Goal: Task Accomplishment & Management: Use online tool/utility

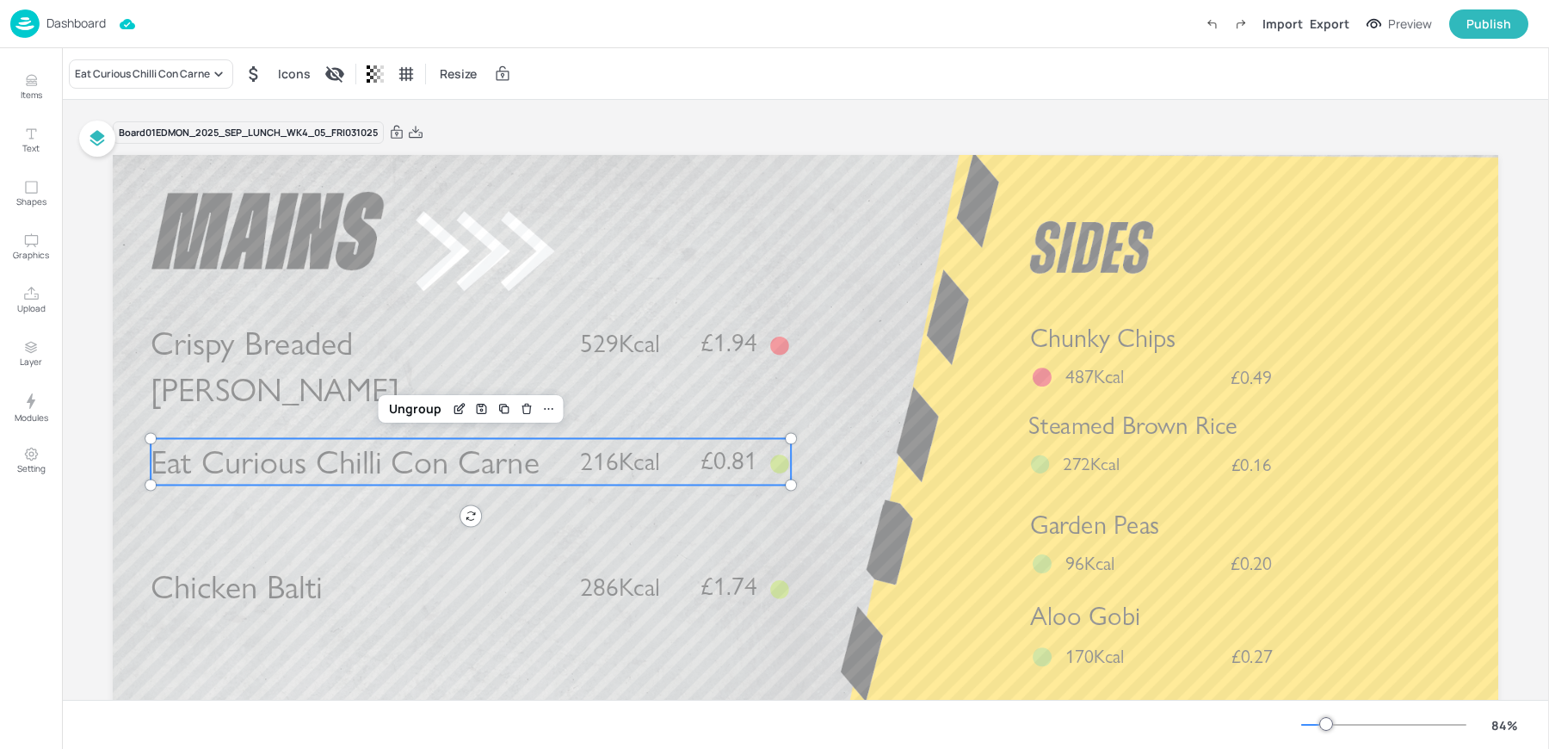
click at [45, 9] on div "Dashboard Import Export Preview Publish" at bounding box center [769, 23] width 1518 height 47
click at [40, 20] on div "Dashboard" at bounding box center [58, 23] width 96 height 28
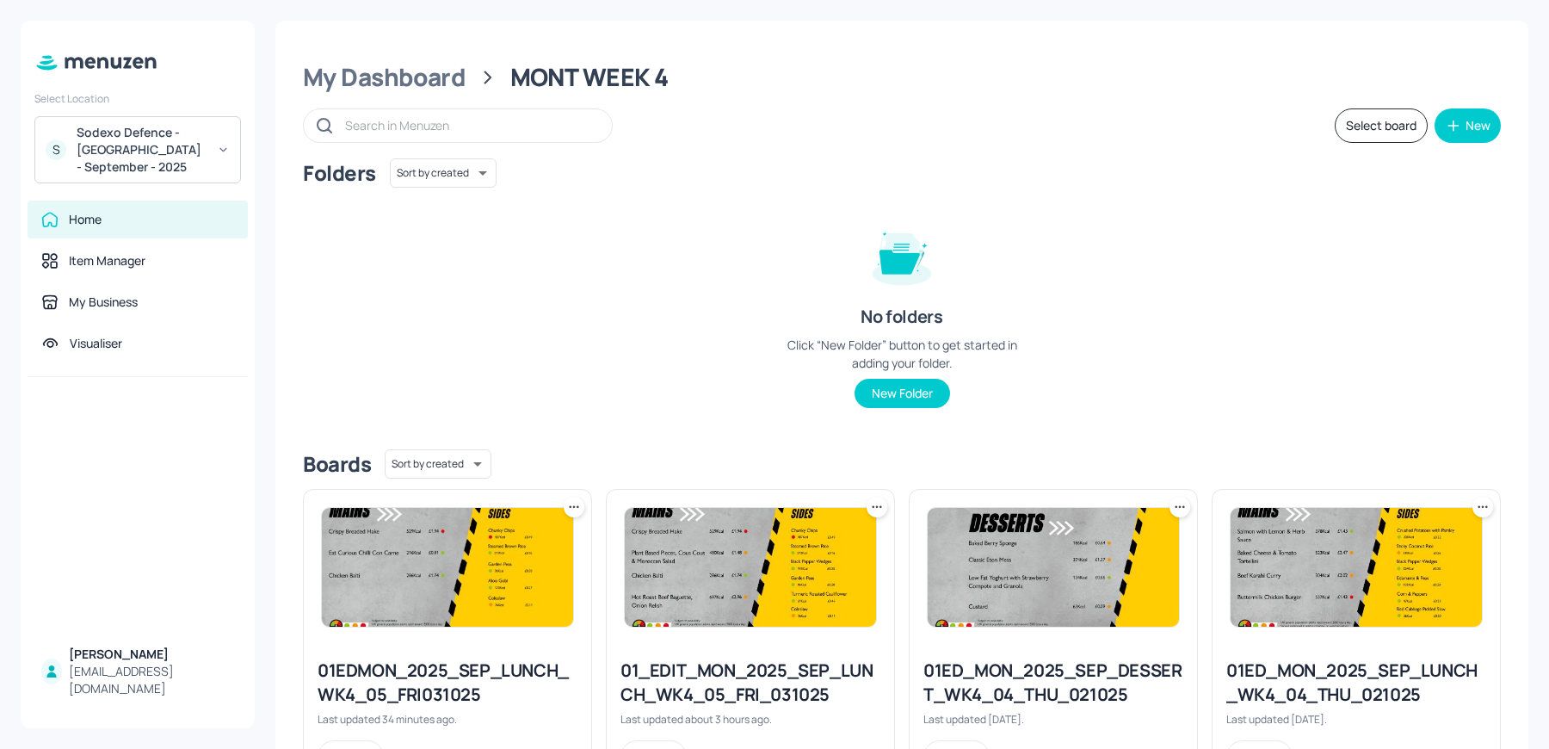
click at [127, 137] on div "Sodexo Defence - [GEOGRAPHIC_DATA] - September - 2025" at bounding box center [142, 150] width 130 height 52
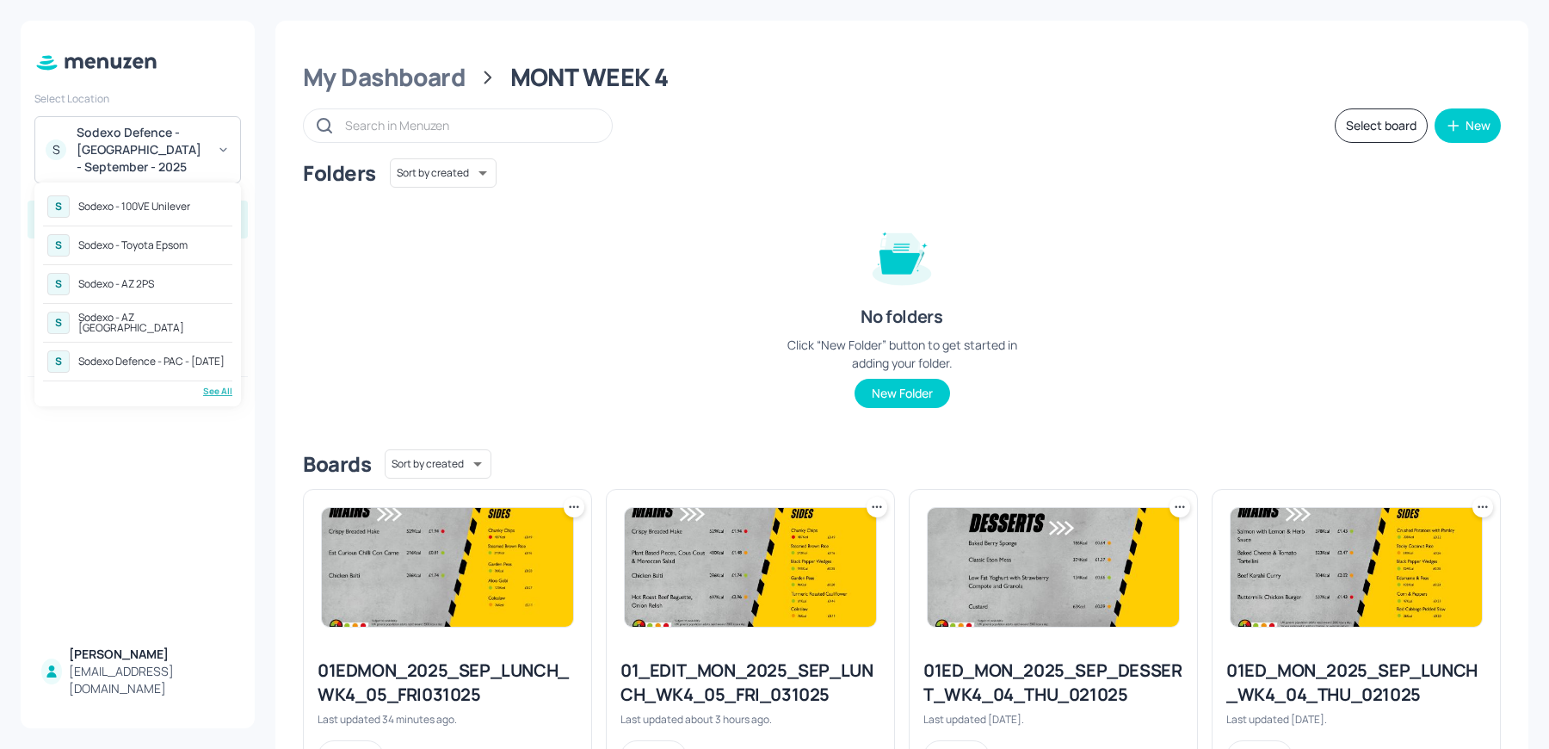
click at [226, 381] on div "S Sodexo - 100VE Unilever S Sodexo - Toyota Epsom S Sodexo - AZ 2PS S Sodexo - …" at bounding box center [137, 294] width 189 height 207
click at [210, 392] on div "See All" at bounding box center [137, 391] width 189 height 13
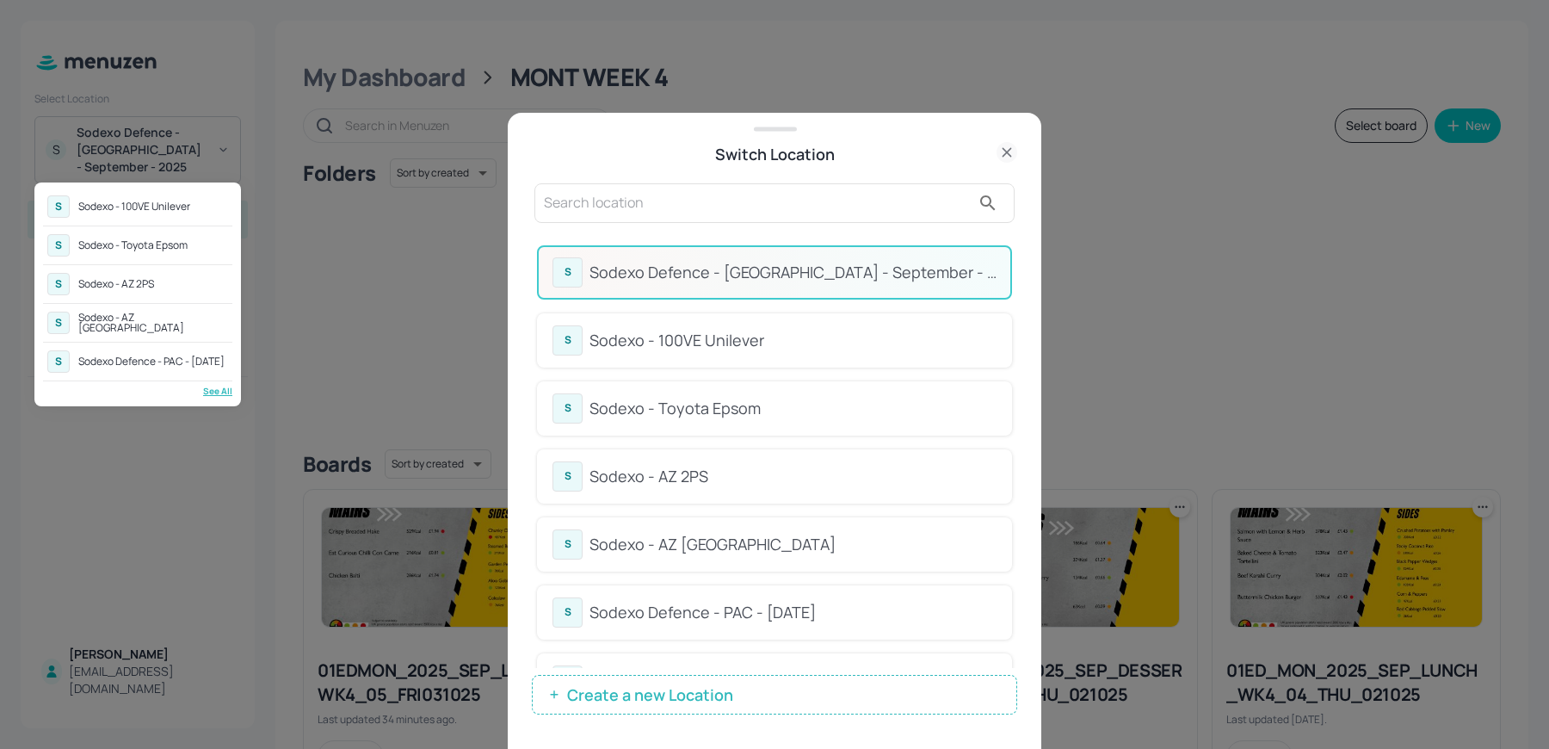
click at [640, 212] on div at bounding box center [774, 374] width 1549 height 749
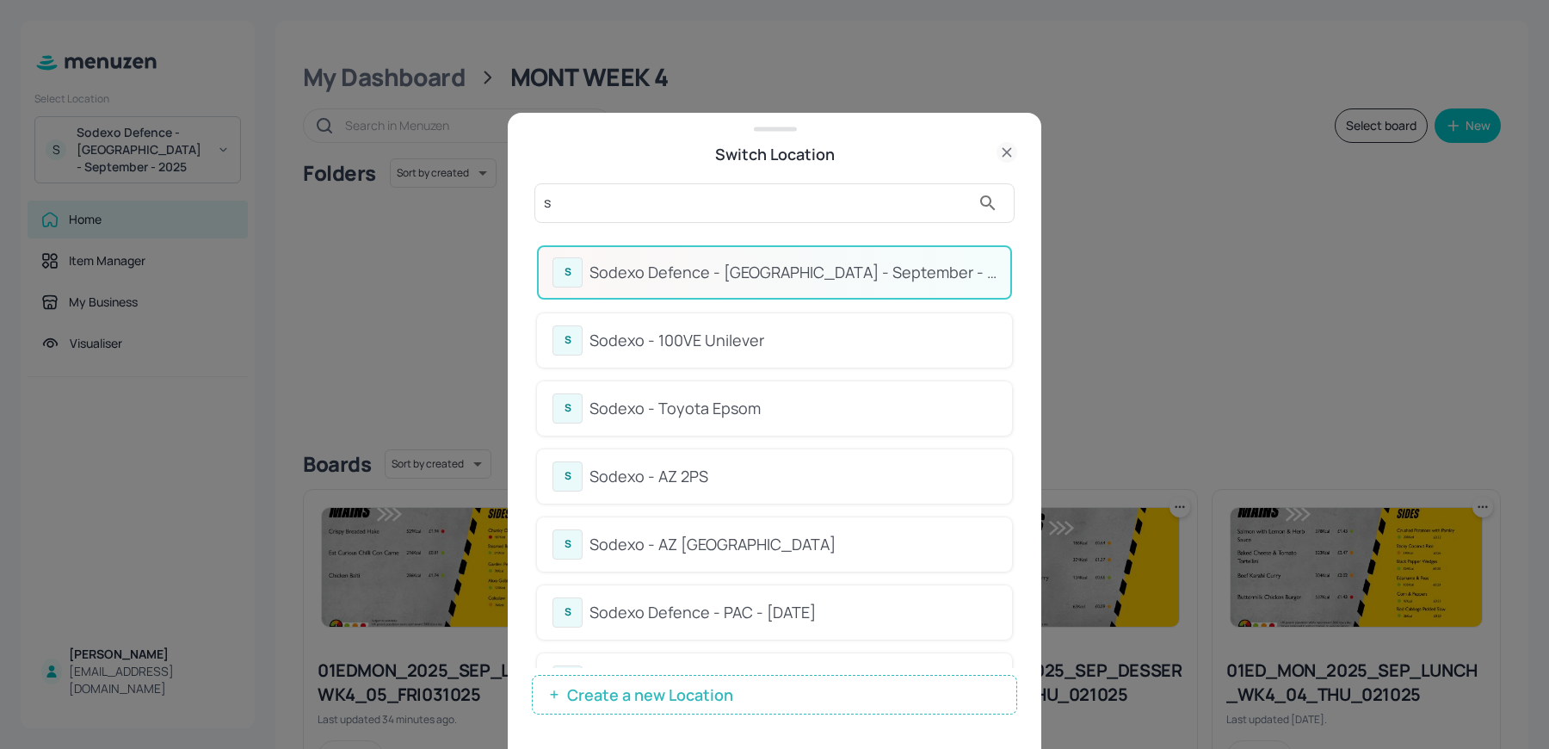
click at [615, 207] on input "s" at bounding box center [757, 203] width 427 height 28
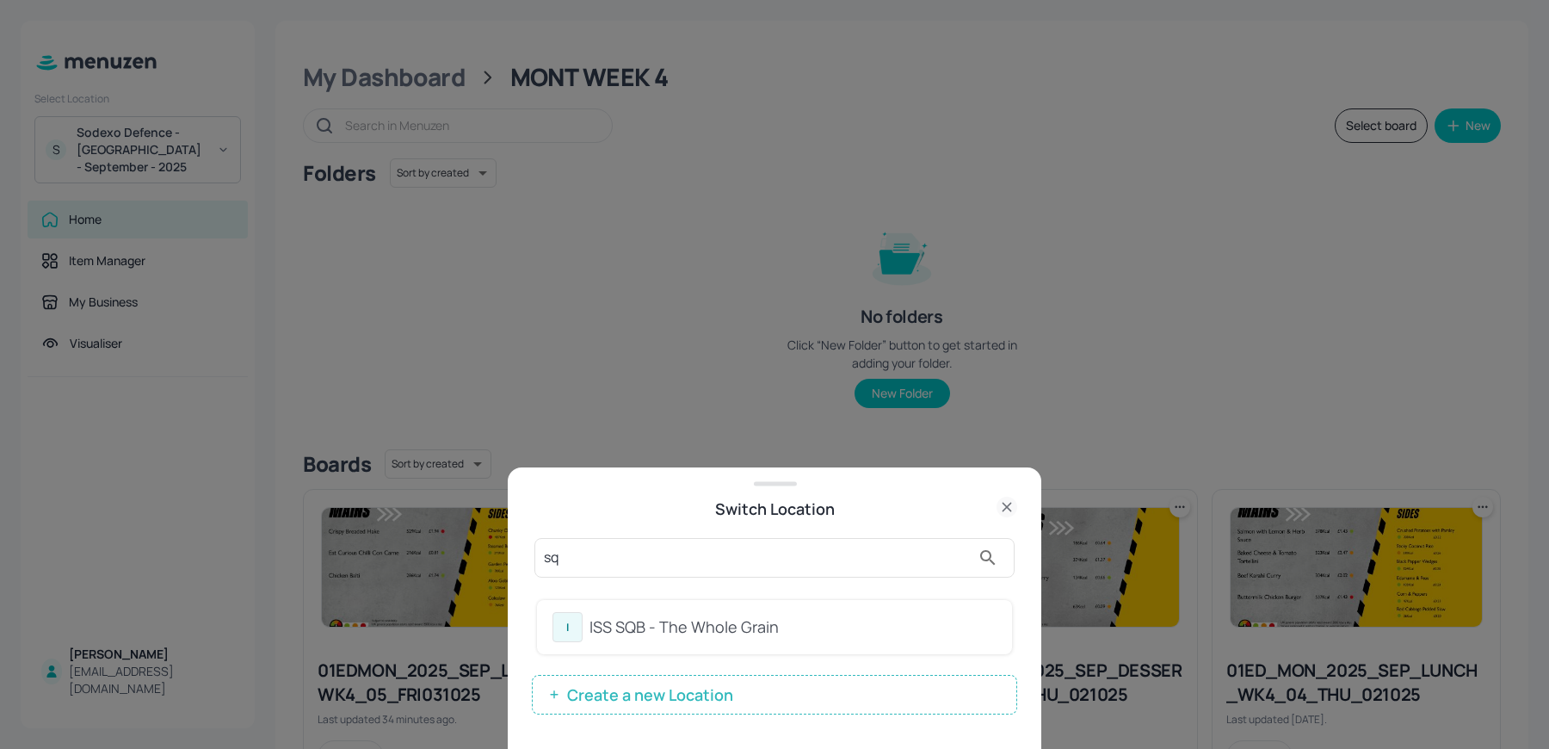
type input "sq"
click at [603, 633] on div "ISS SQB - The Whole Grain" at bounding box center [793, 626] width 407 height 23
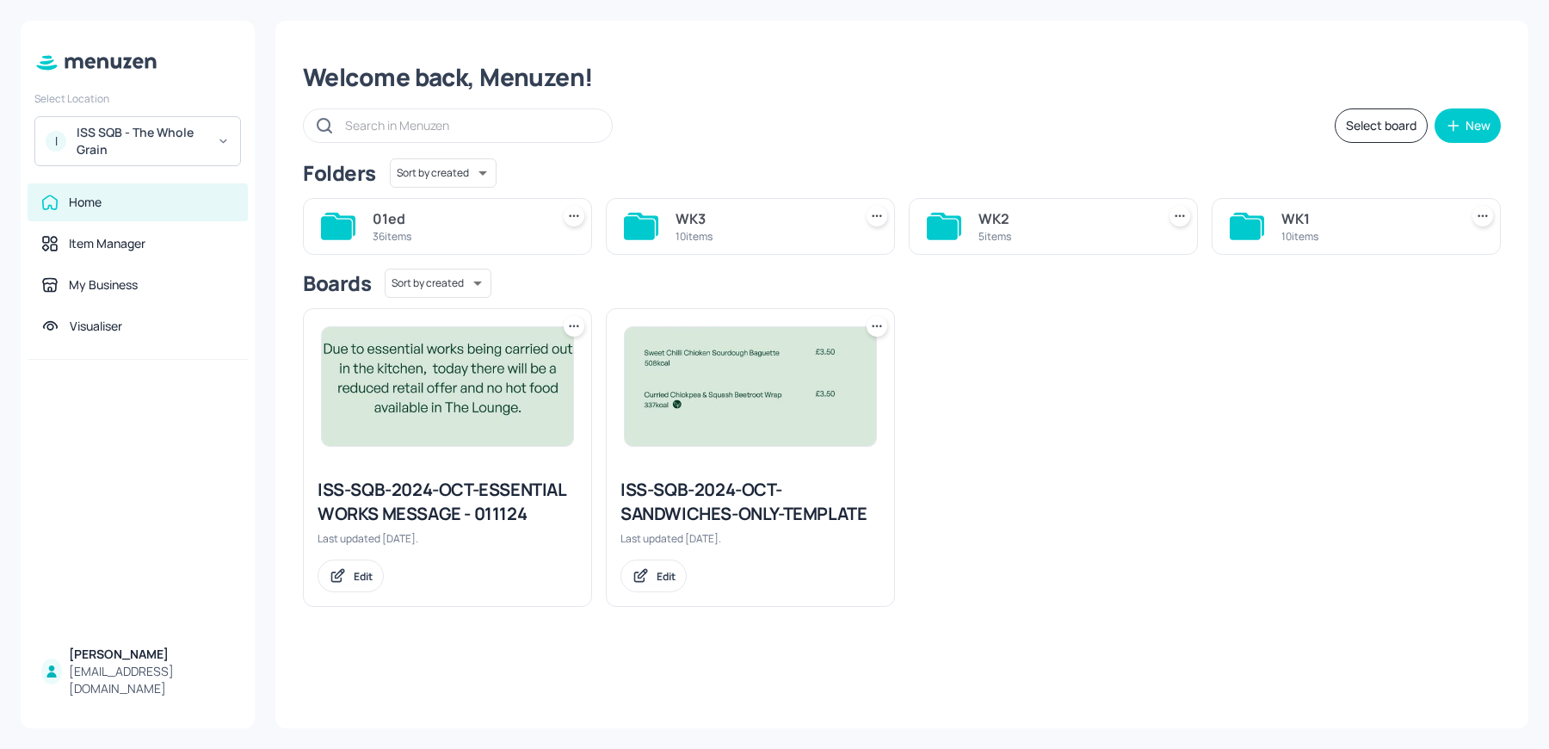
click at [746, 207] on div "WK3 10 items" at bounding box center [761, 226] width 170 height 41
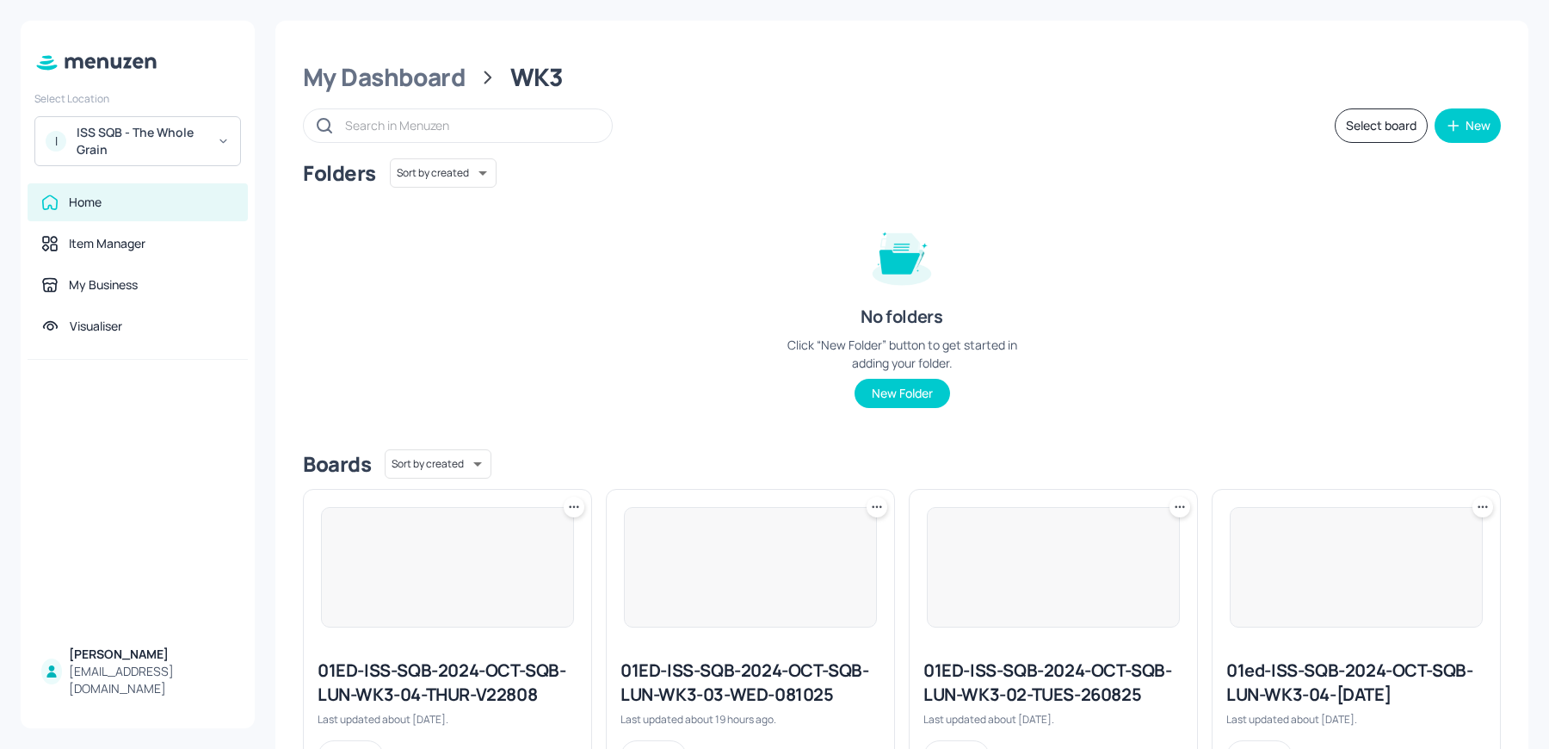
scroll to position [702, 0]
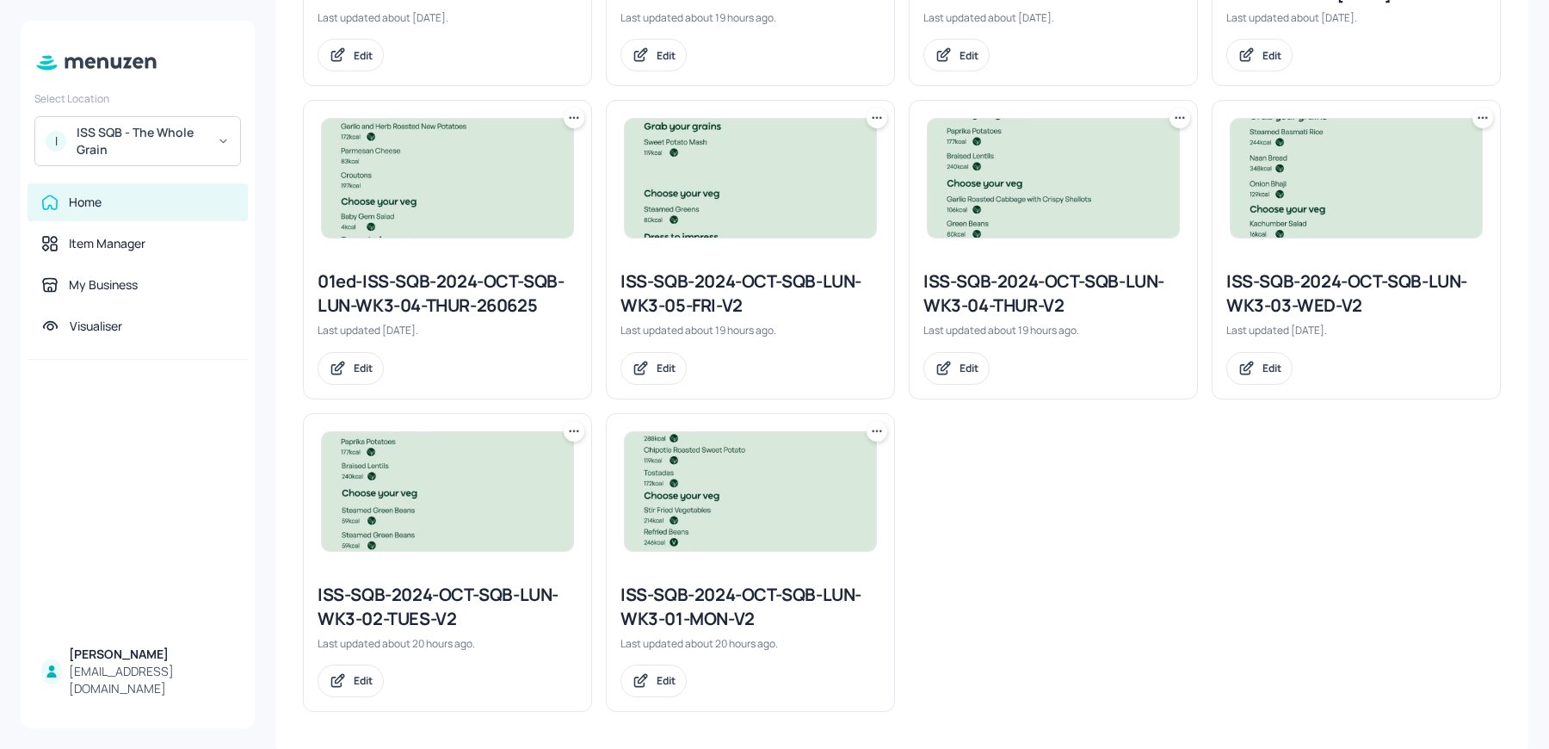
click at [685, 615] on div "ISS-SQB-2024-OCT-SQB-LUN-WK3-01-MON-V2" at bounding box center [751, 607] width 260 height 48
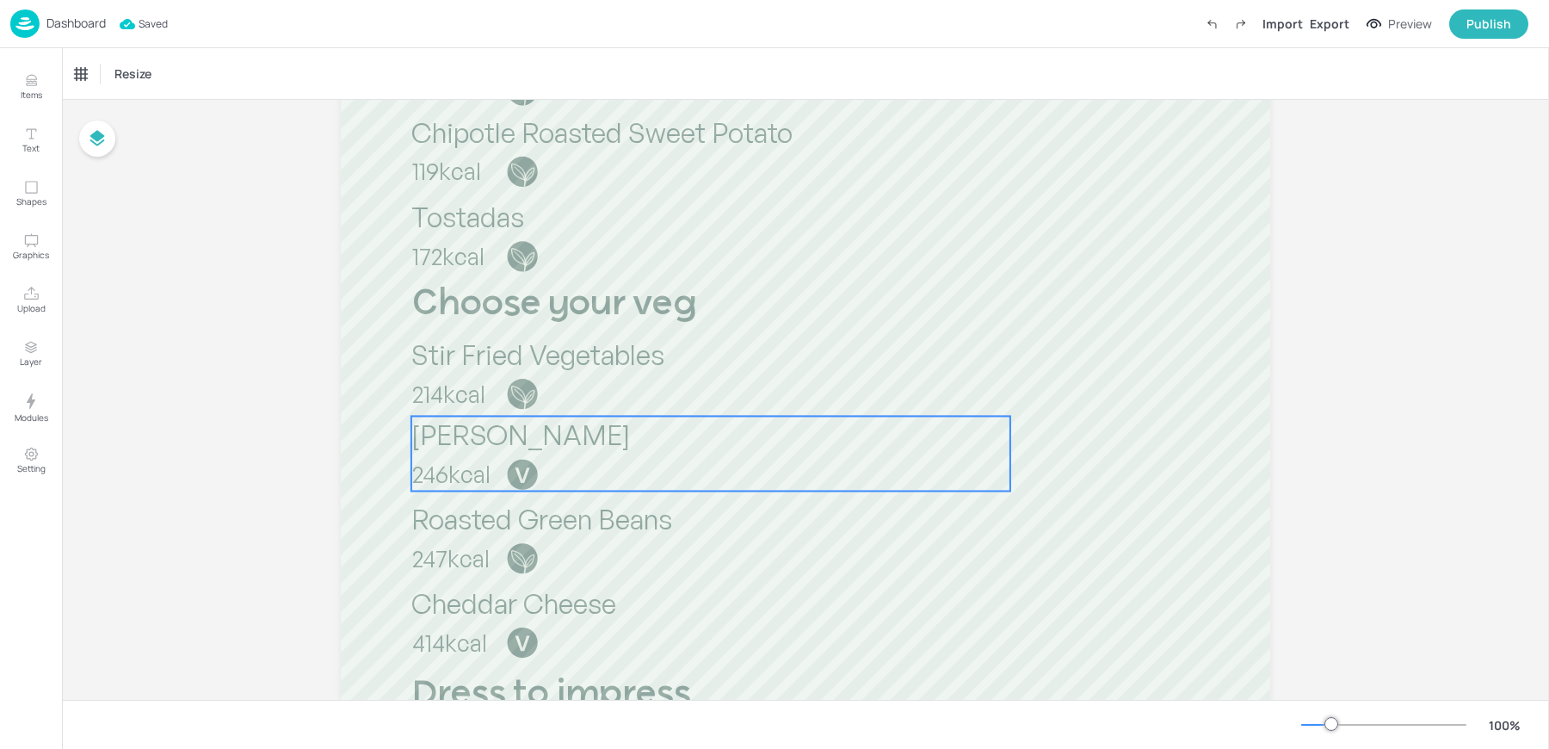
scroll to position [721, 0]
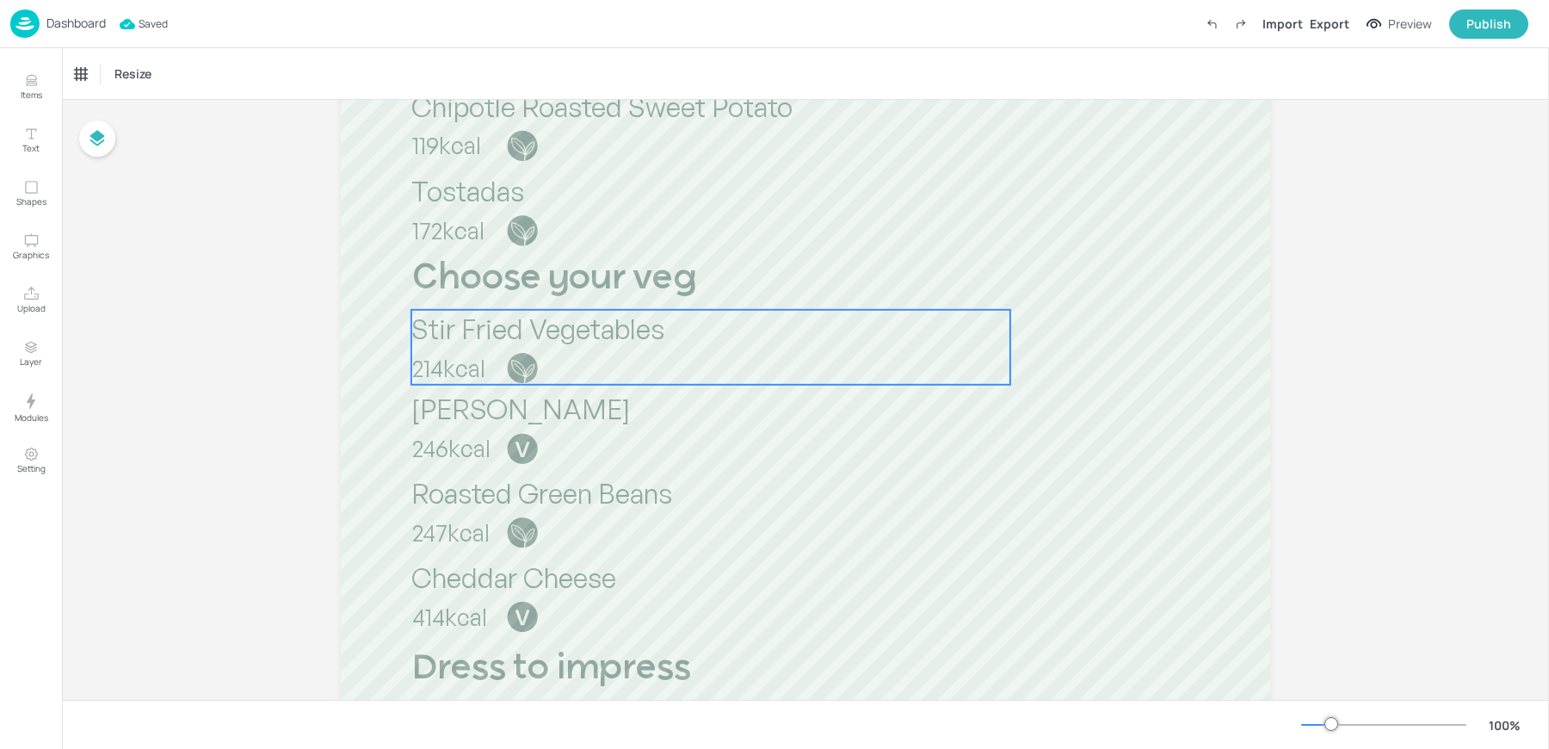
click at [489, 323] on span "Stir Fried Vegetables" at bounding box center [537, 329] width 253 height 34
click at [123, 73] on div "Stir Fried Vegetables" at bounding box center [125, 73] width 100 height 15
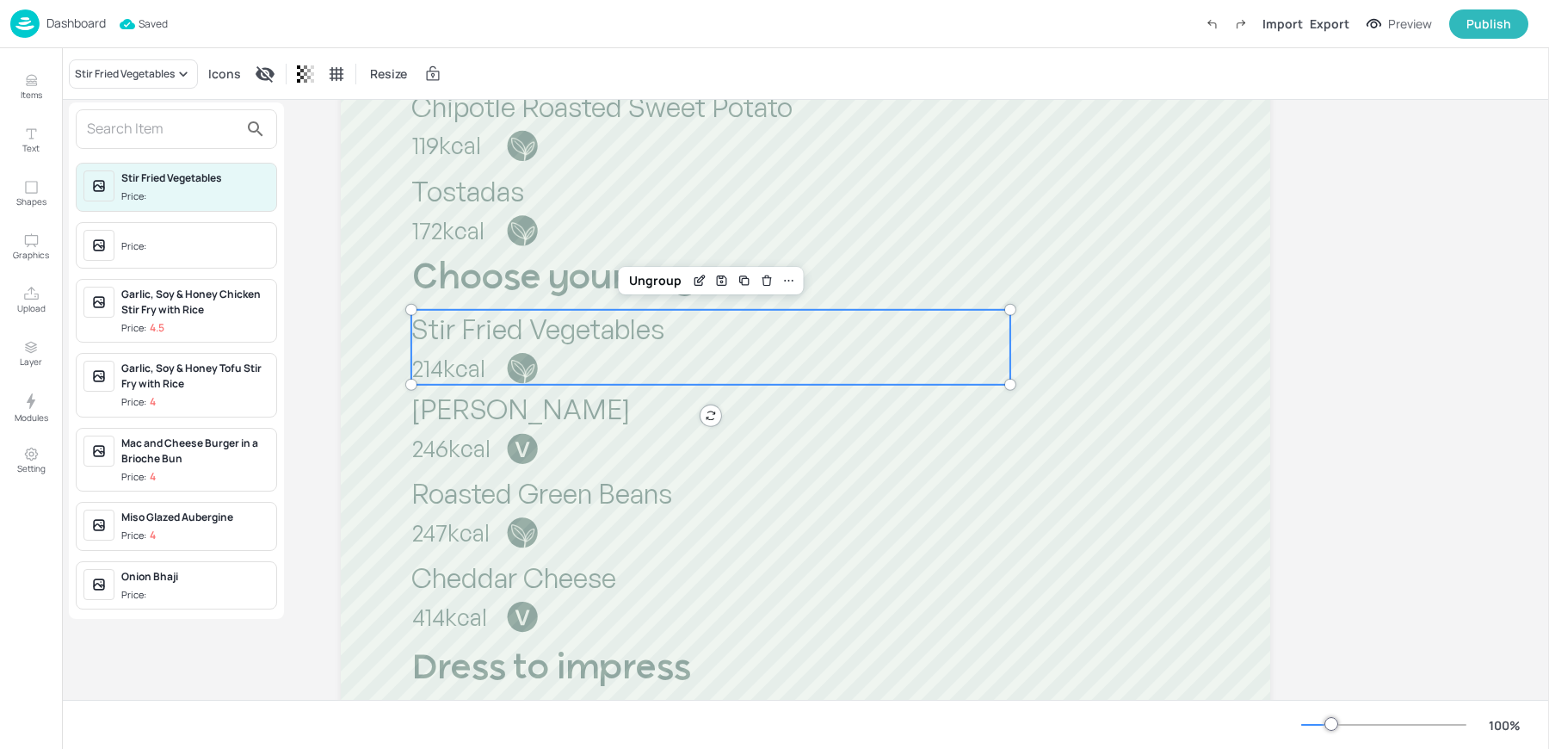
click at [124, 140] on input "text" at bounding box center [163, 129] width 152 height 28
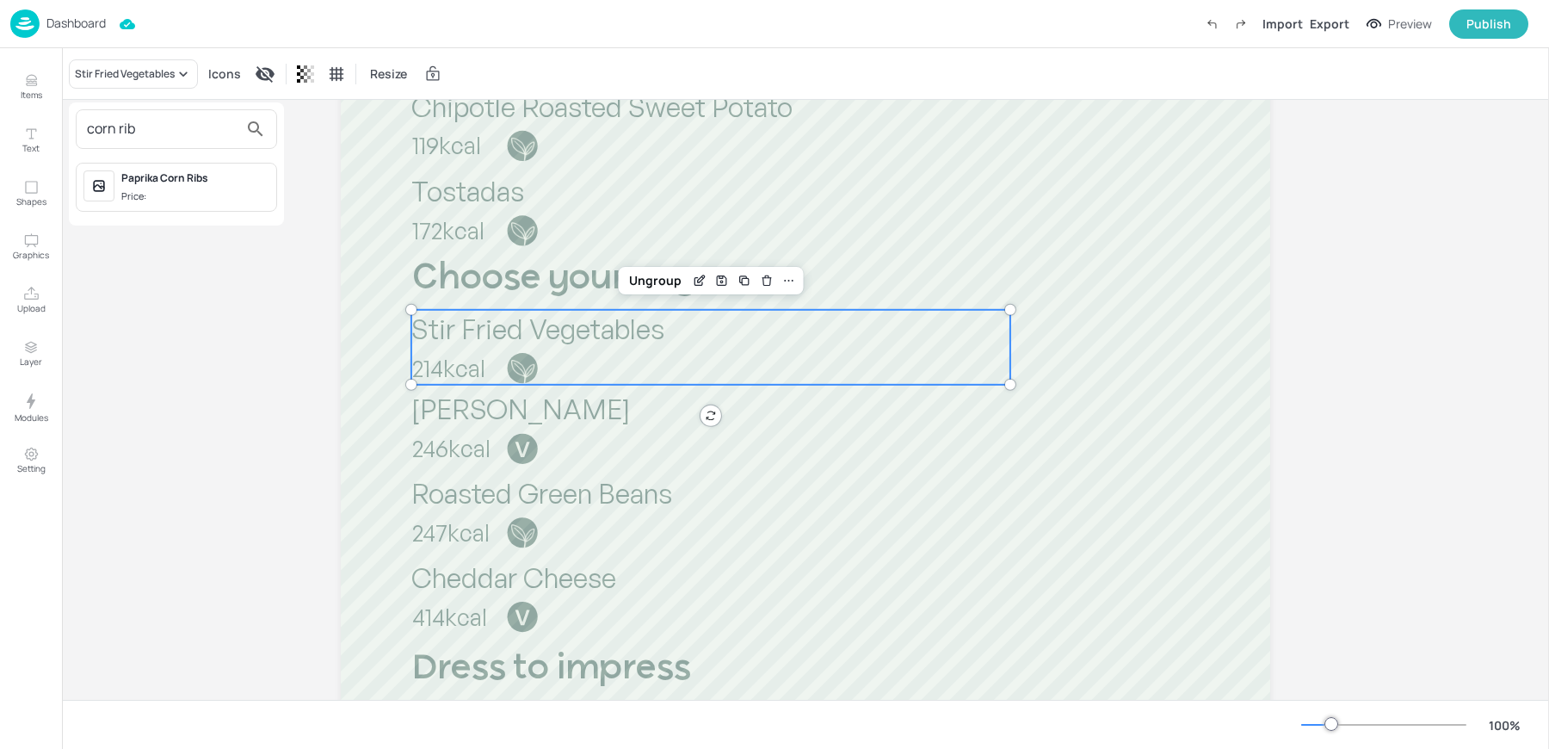
type input "corn rib"
click at [139, 195] on div "Price:" at bounding box center [135, 196] width 28 height 15
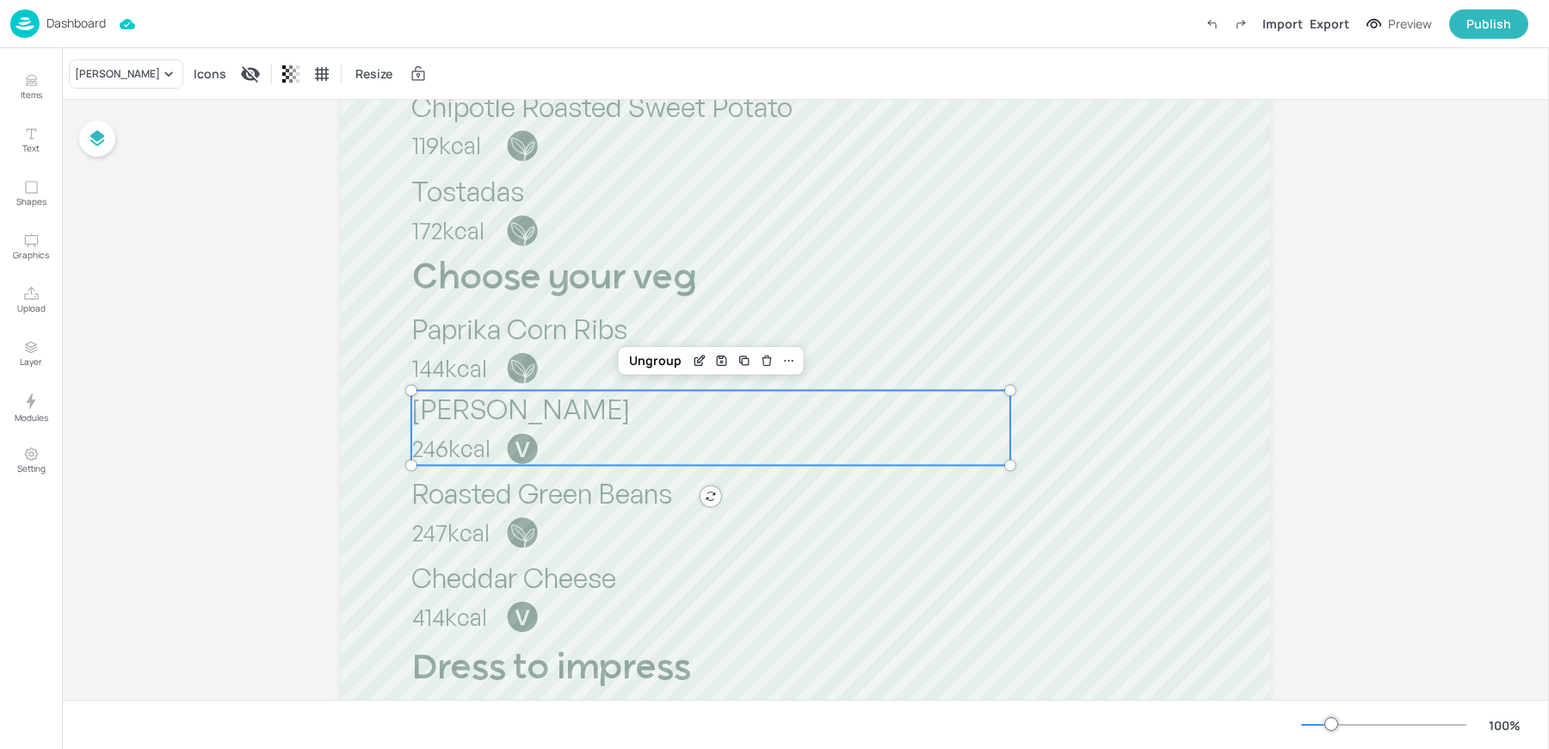
click at [442, 430] on div "[PERSON_NAME] 246kcal" at bounding box center [710, 427] width 599 height 75
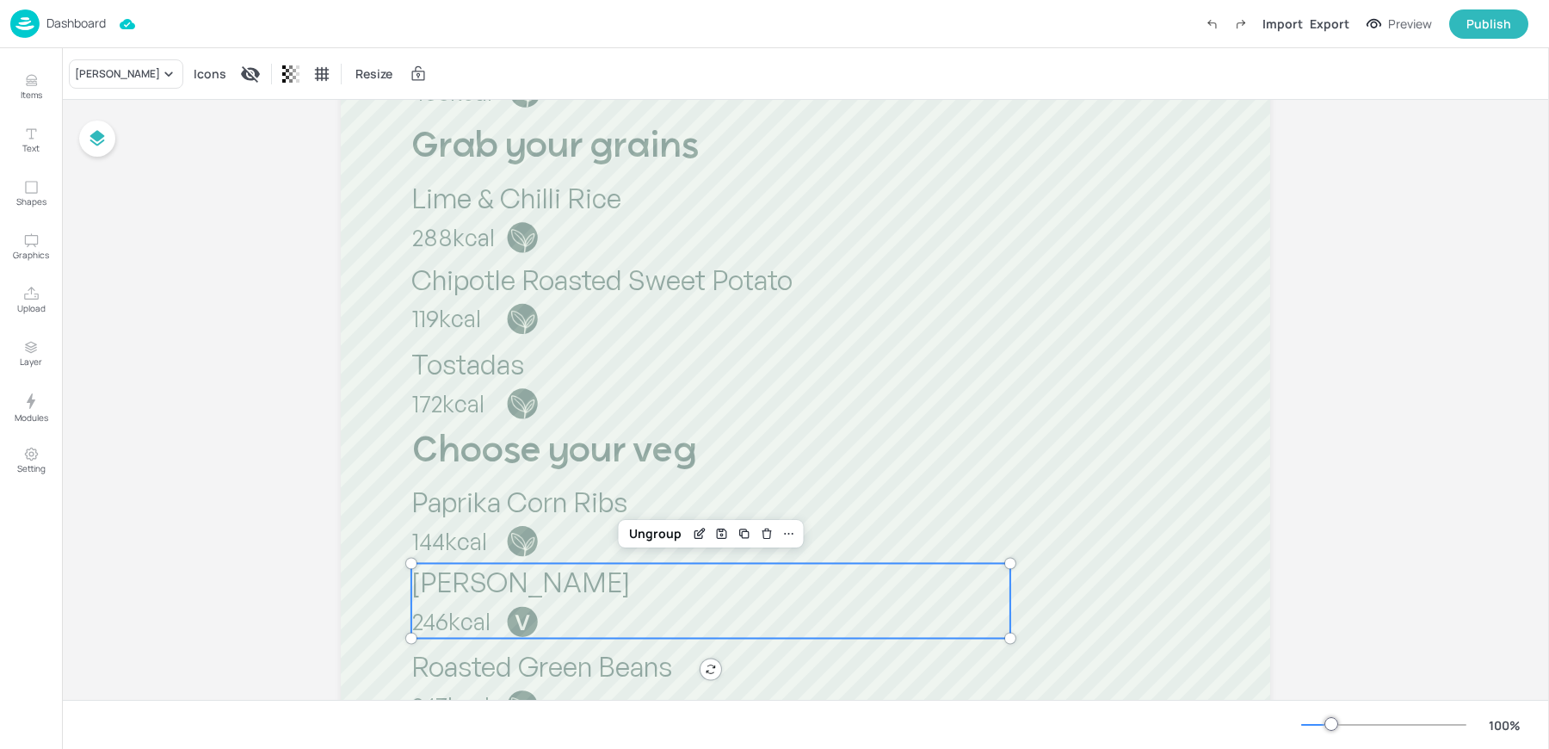
scroll to position [0, 0]
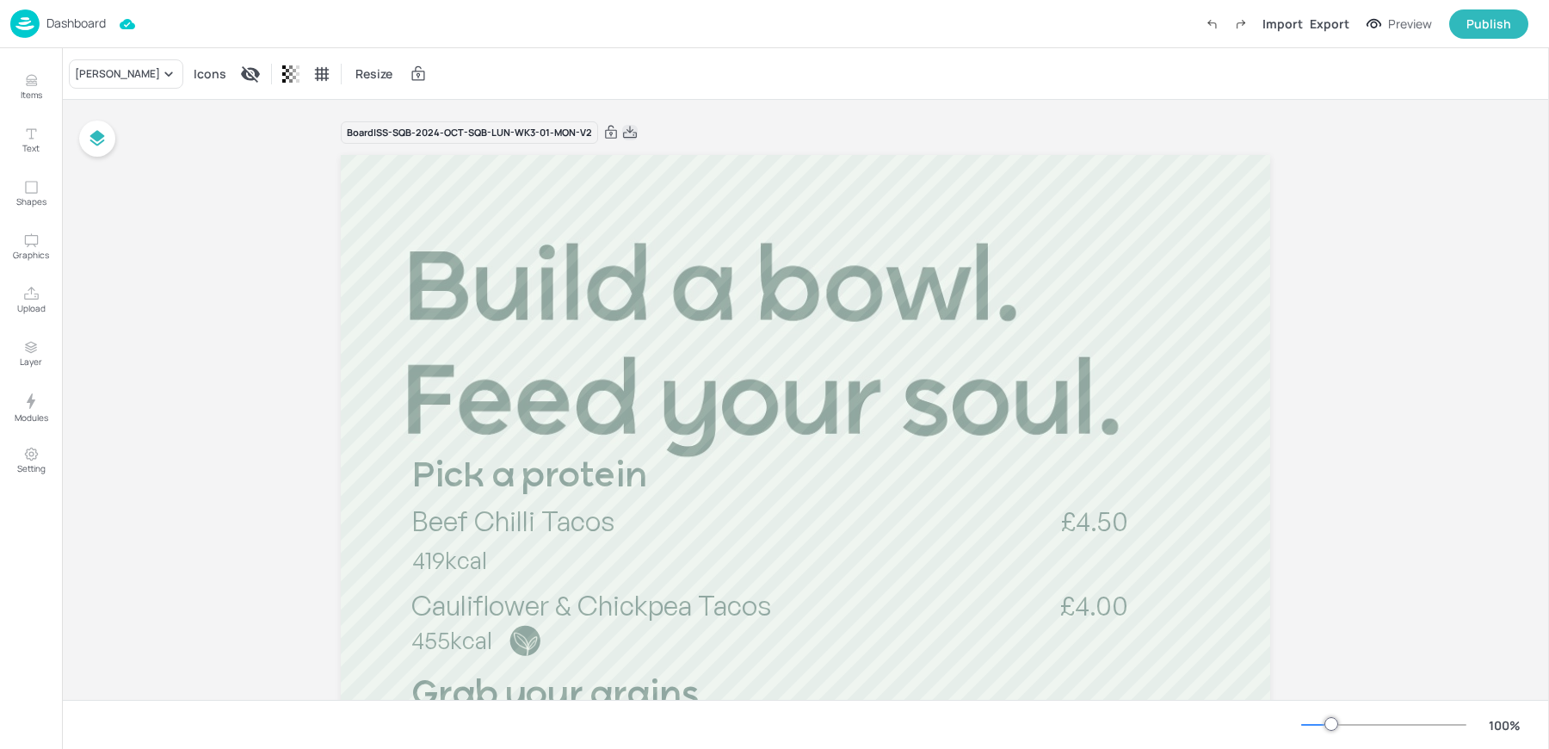
click at [628, 135] on icon at bounding box center [629, 132] width 15 height 17
